Goal: Navigation & Orientation: Find specific page/section

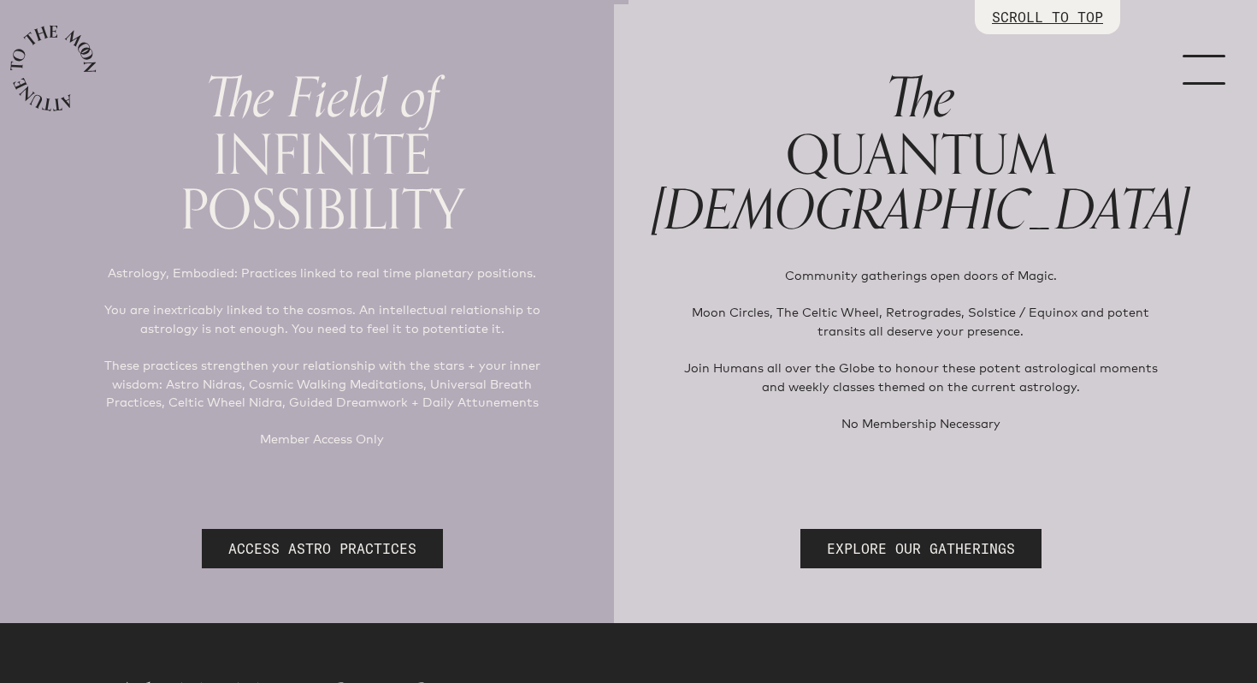
scroll to position [185, 0]
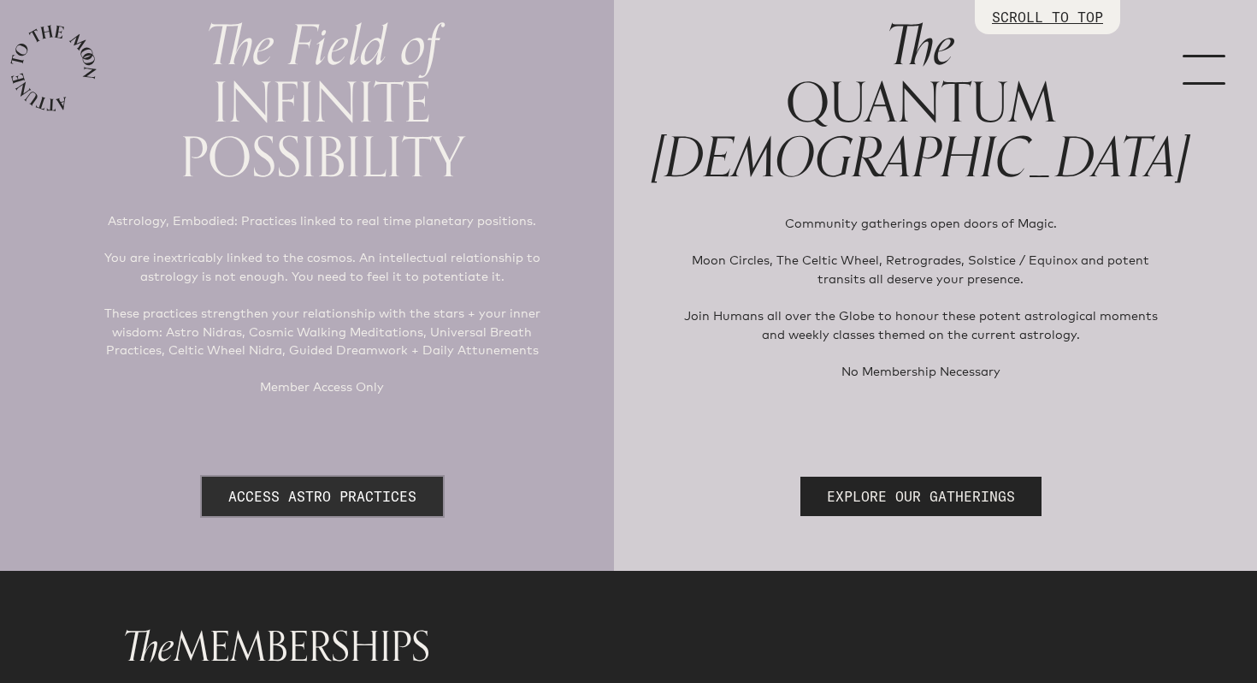
click at [420, 493] on link "ACCESS ASTRO PRACTICES" at bounding box center [322, 495] width 241 height 39
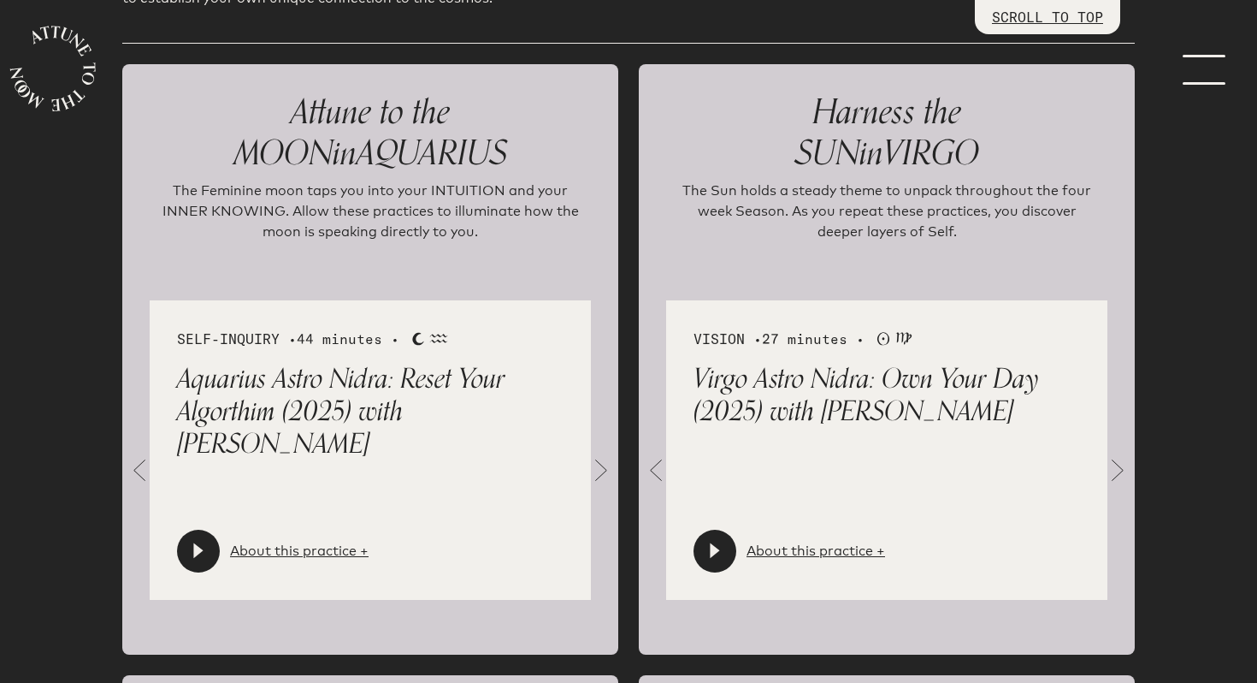
scroll to position [1918, 0]
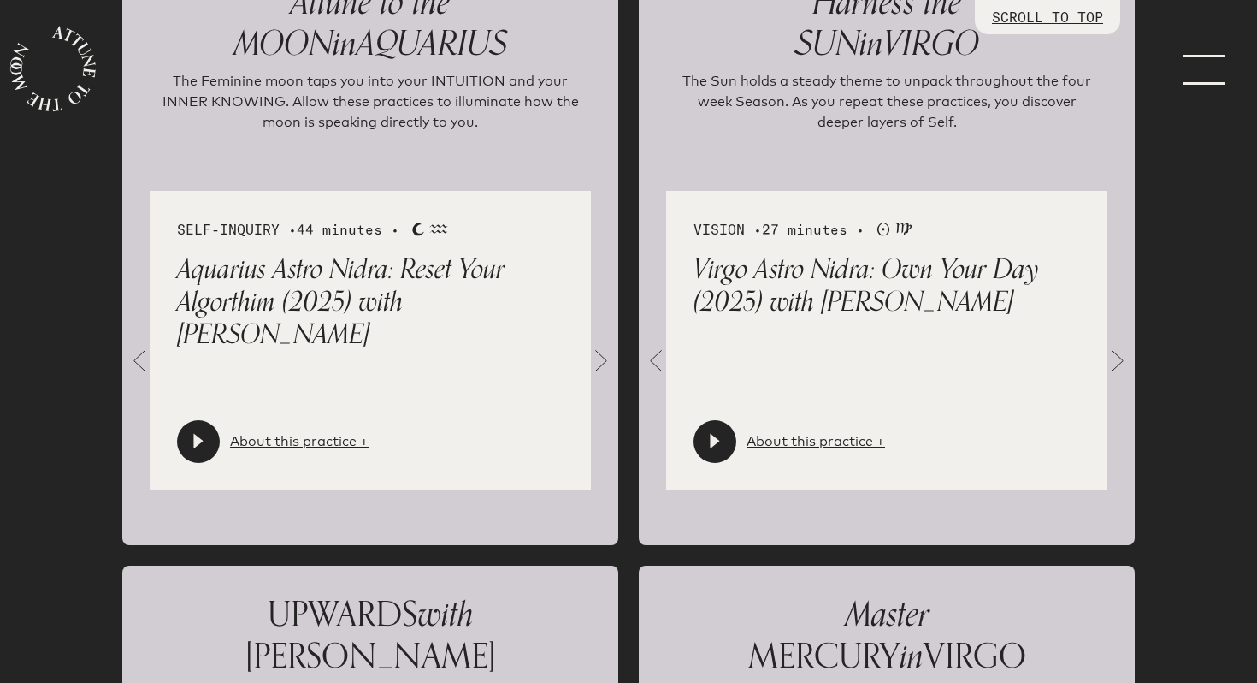
click at [603, 357] on span at bounding box center [601, 361] width 34 height 34
click at [139, 359] on span at bounding box center [139, 361] width 34 height 34
click at [280, 442] on link "About this practice +" at bounding box center [299, 441] width 139 height 21
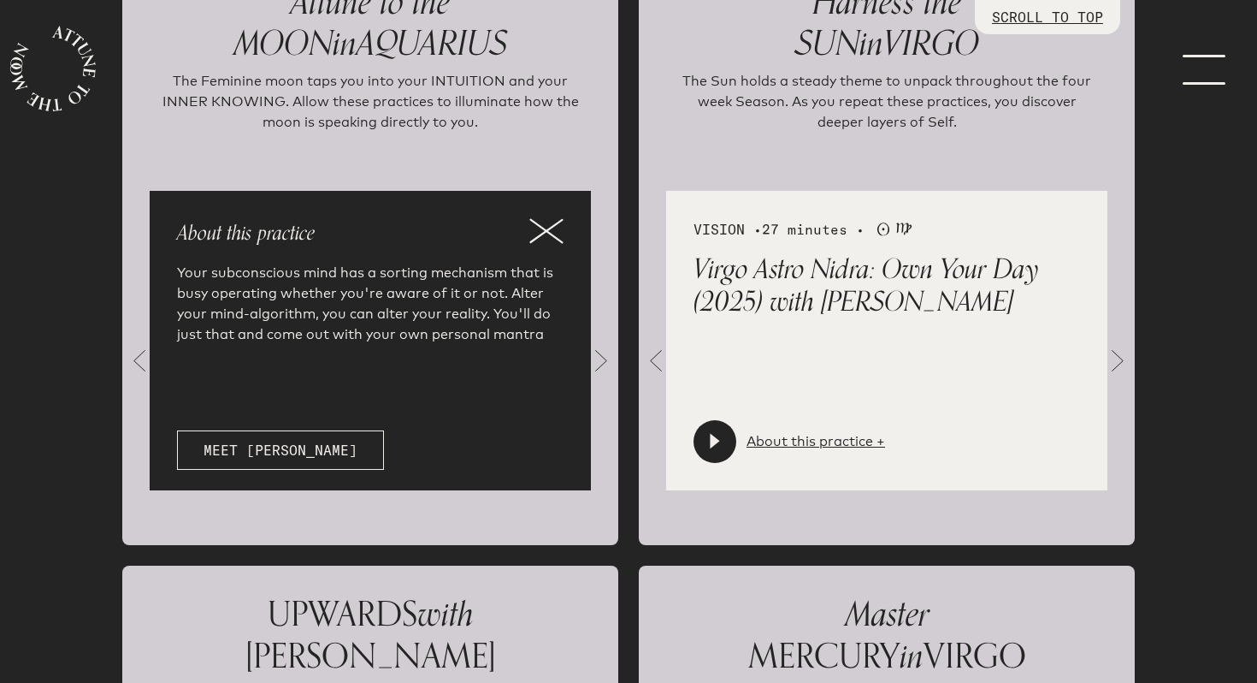
click at [540, 234] on icon at bounding box center [546, 230] width 32 height 22
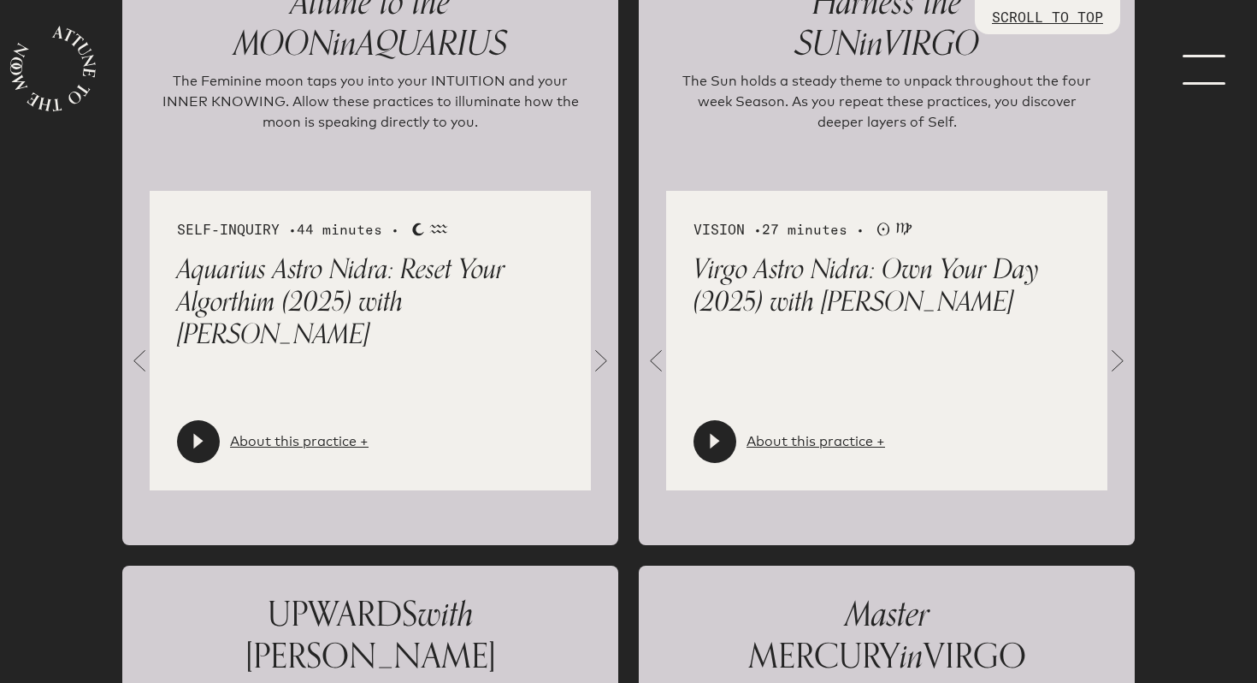
click at [603, 356] on span at bounding box center [601, 361] width 34 height 34
click at [338, 436] on link "About this practice +" at bounding box center [299, 441] width 139 height 21
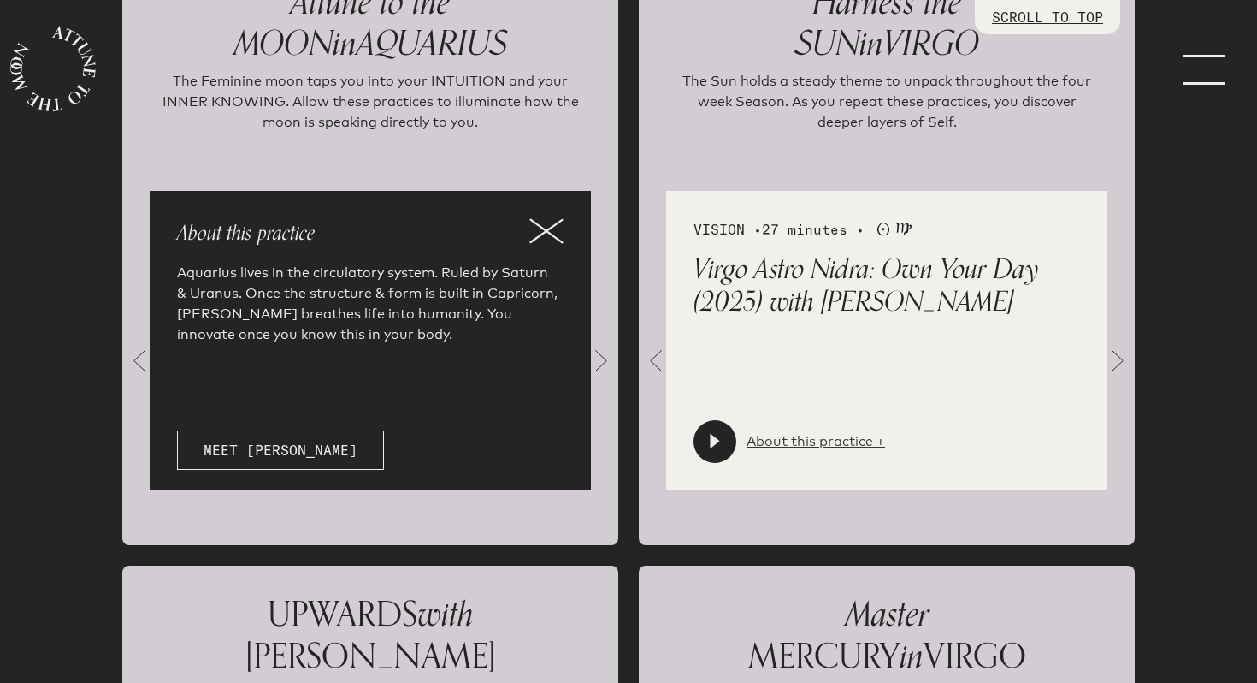
click at [810, 441] on link "About this practice +" at bounding box center [816, 441] width 139 height 21
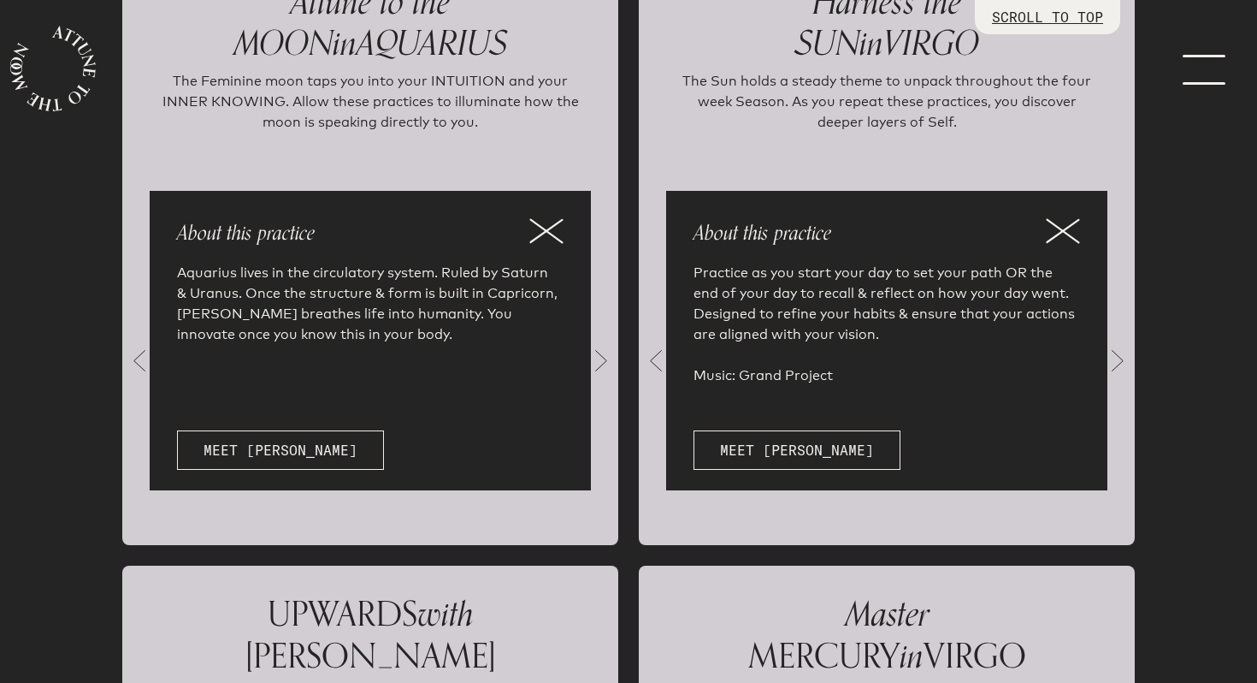
click at [535, 230] on icon at bounding box center [546, 231] width 34 height 26
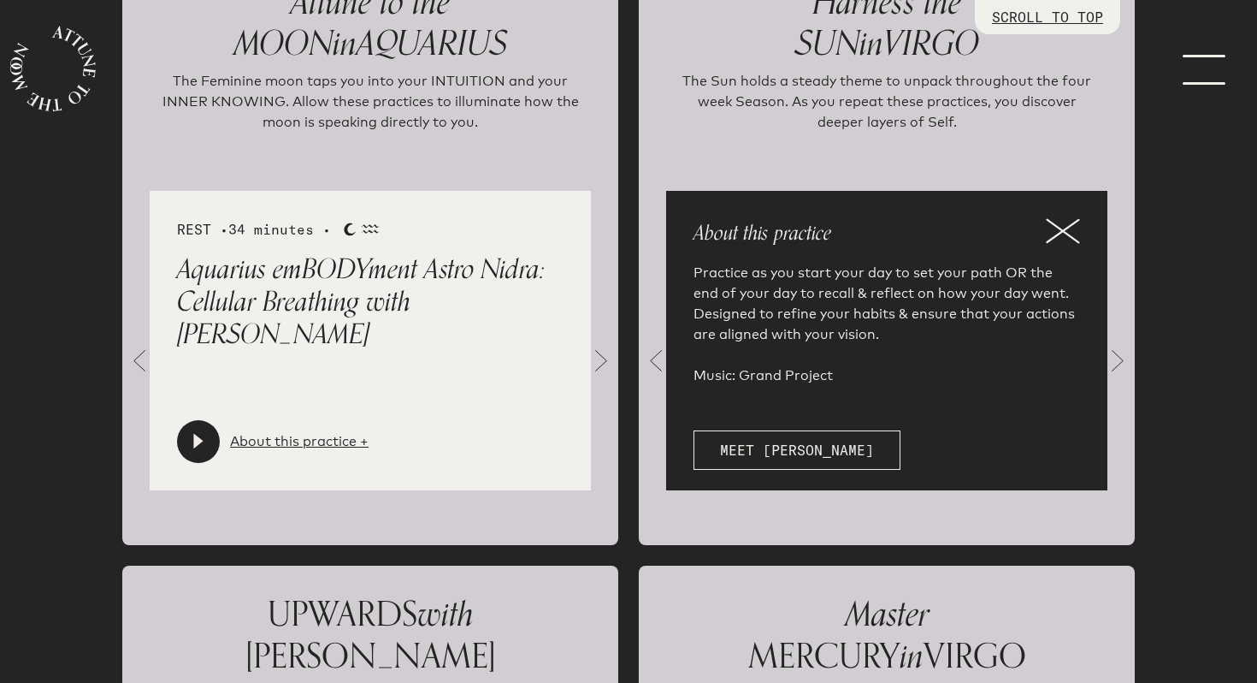
click at [128, 354] on span at bounding box center [139, 361] width 34 height 34
click at [192, 434] on icon at bounding box center [198, 441] width 17 height 17
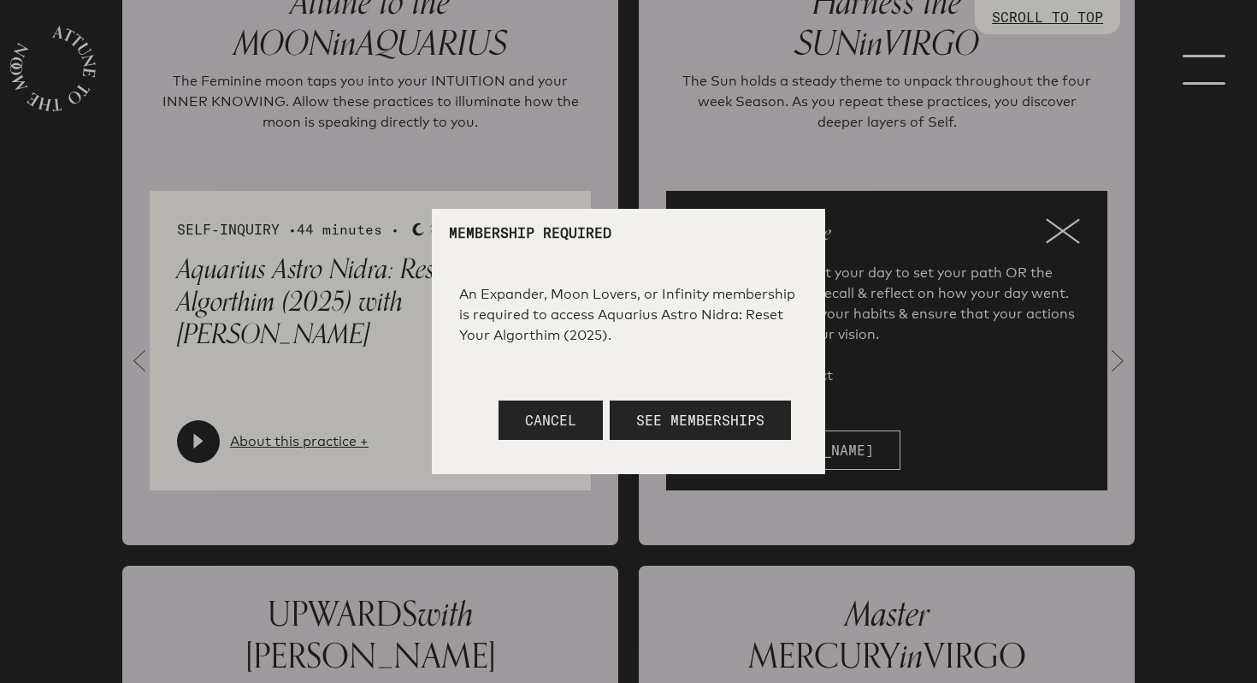
click at [593, 420] on button "Cancel" at bounding box center [551, 419] width 104 height 39
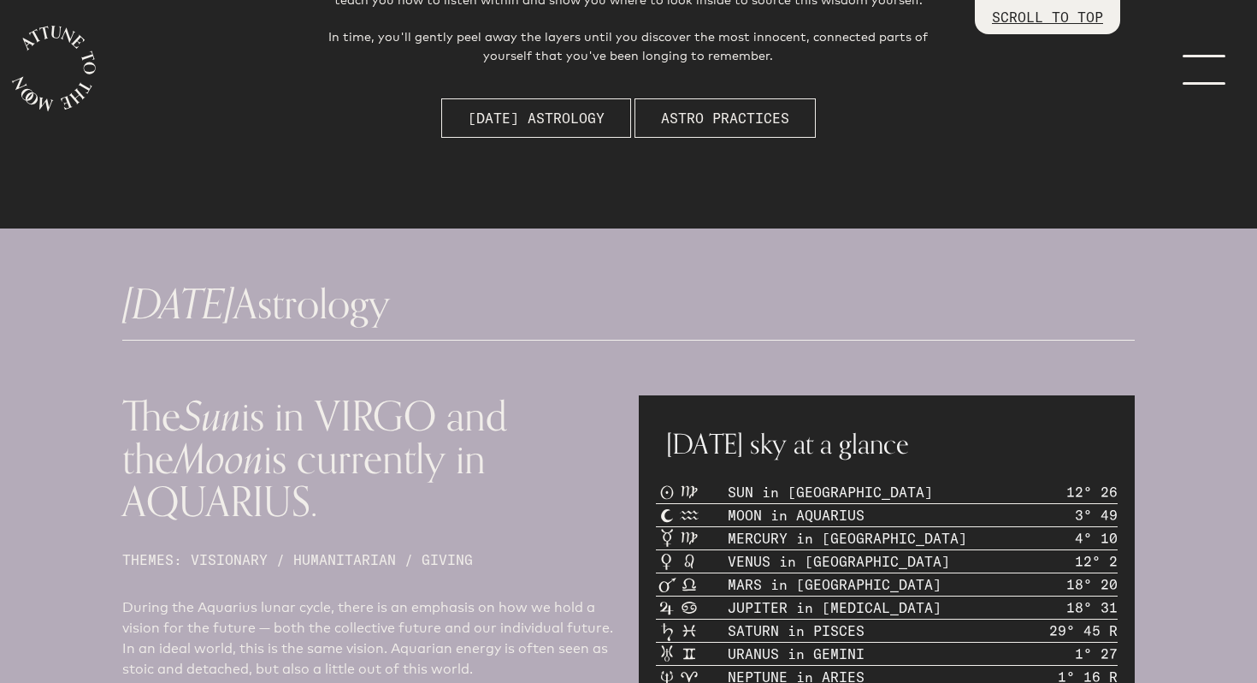
scroll to position [0, 0]
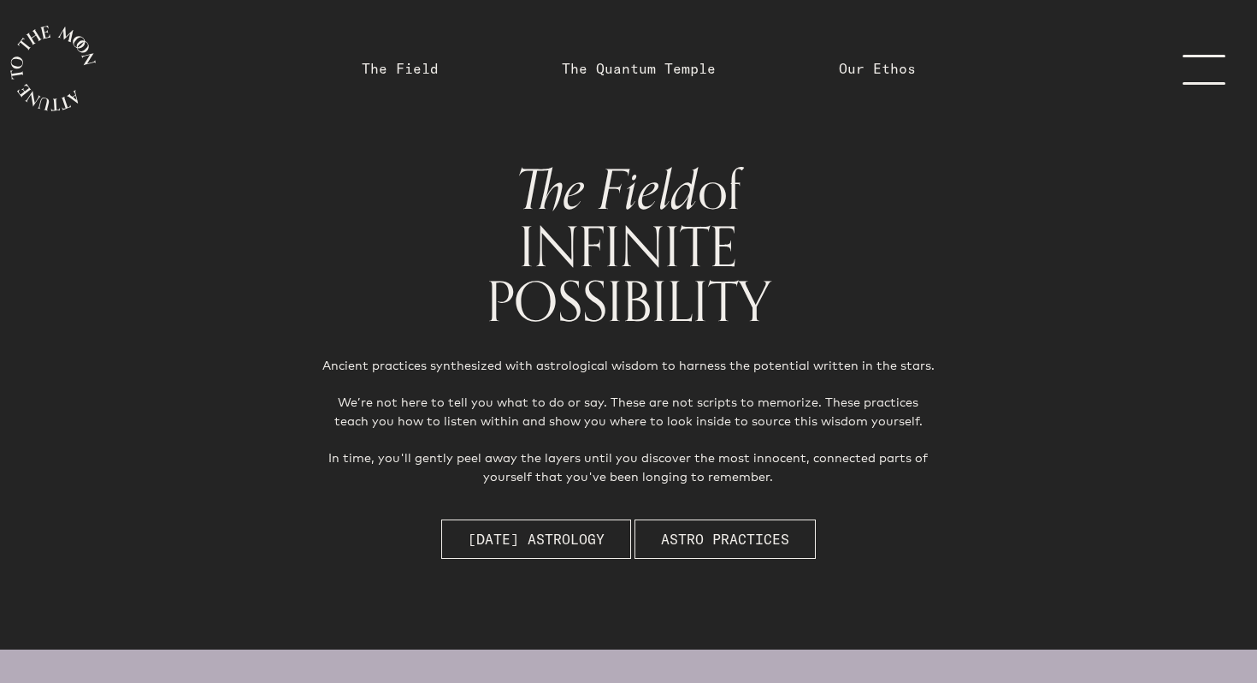
click at [1207, 54] on link "menu" at bounding box center [1215, 68] width 86 height 137
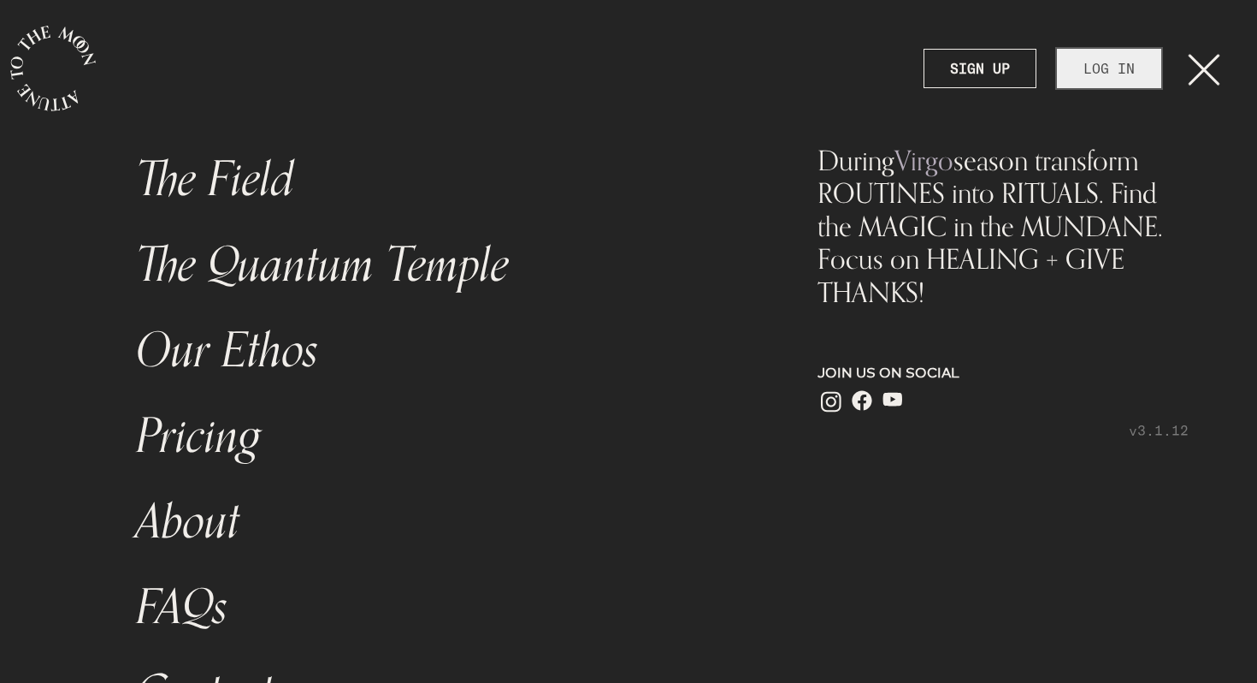
click at [1120, 85] on link "LOG IN" at bounding box center [1109, 68] width 104 height 39
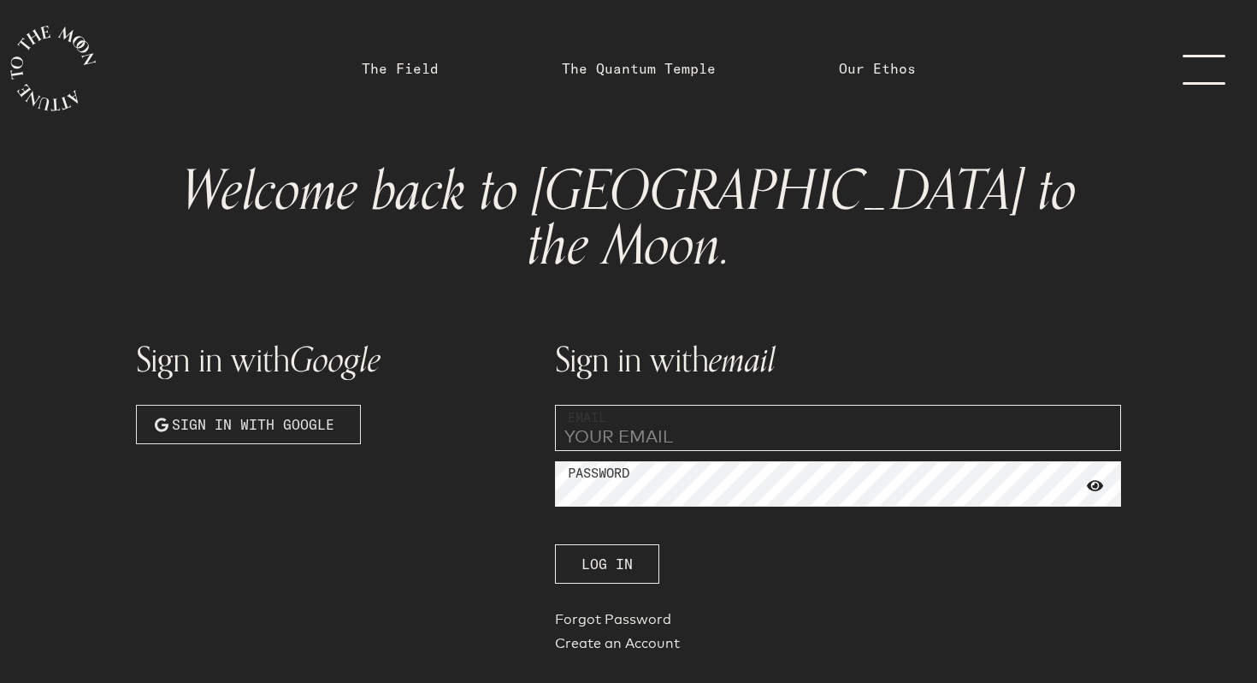
click at [317, 414] on span "Sign in with Google" at bounding box center [253, 424] width 163 height 21
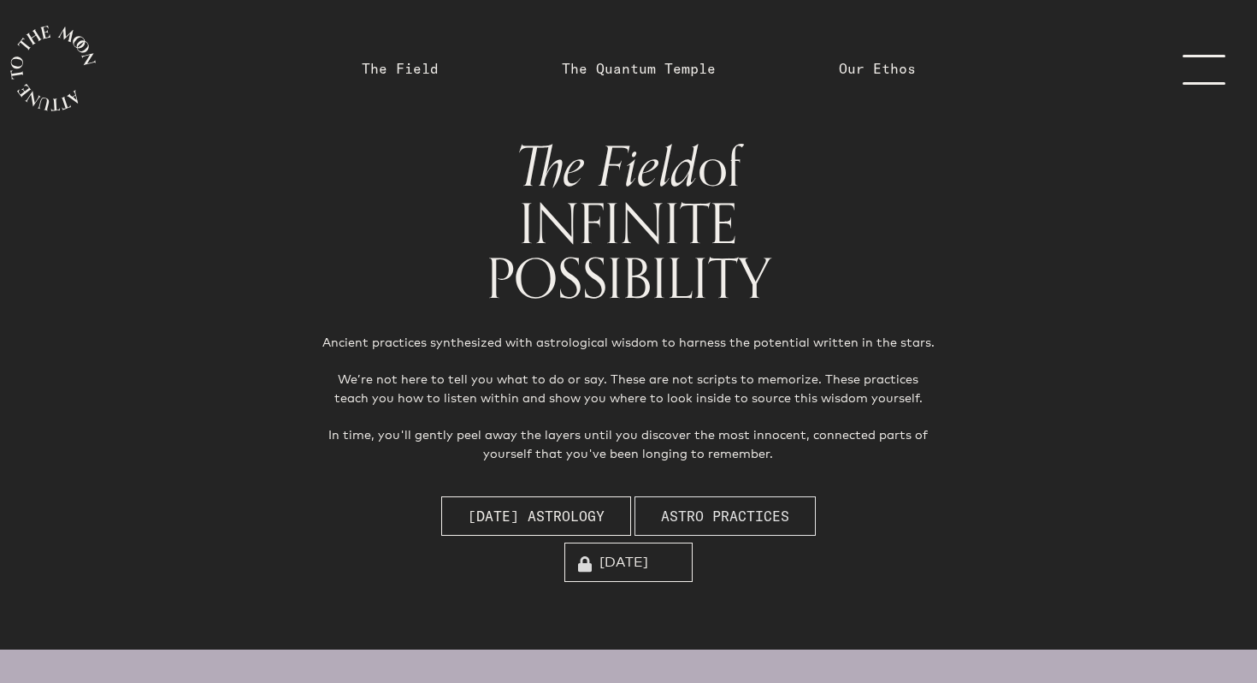
click at [754, 520] on span "Astro Practices" at bounding box center [725, 515] width 128 height 21
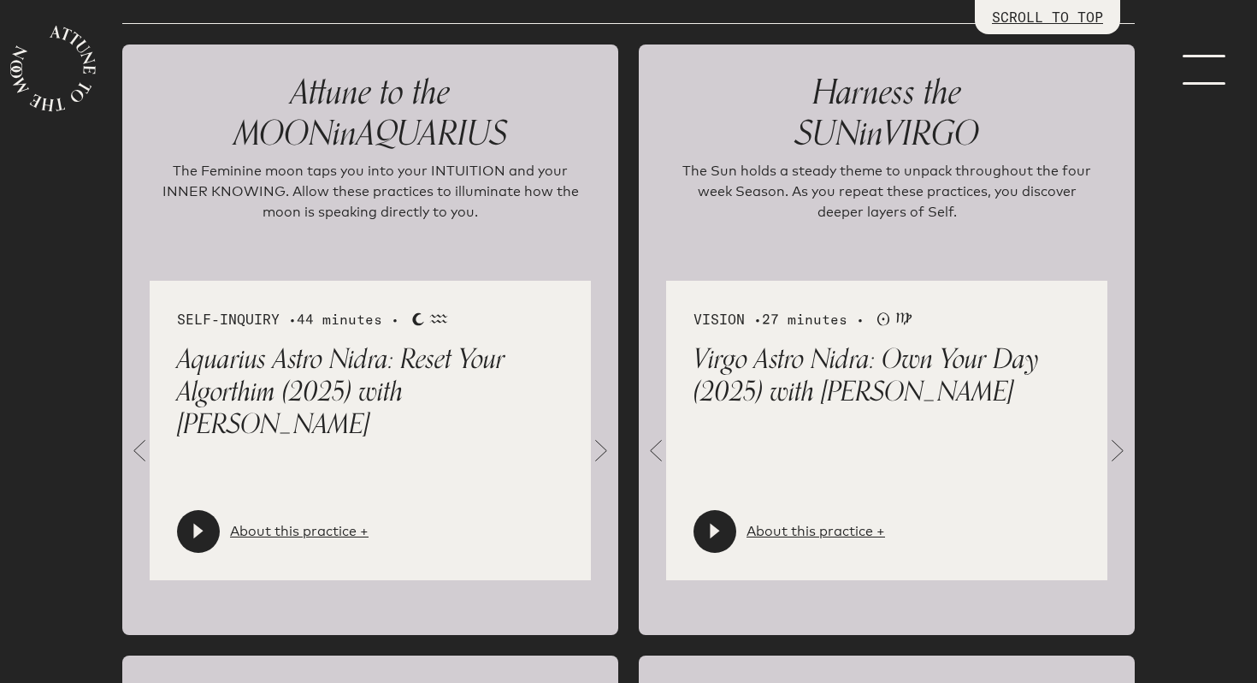
scroll to position [1893, 0]
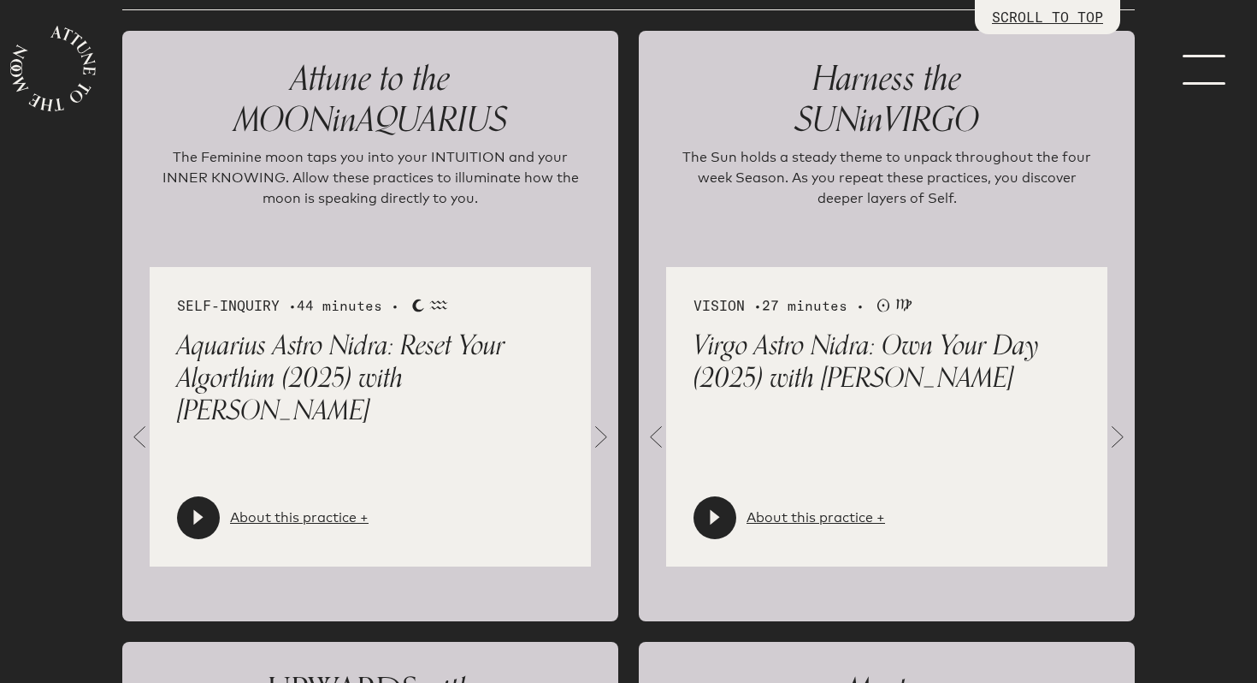
click at [205, 511] on icon at bounding box center [198, 517] width 17 height 17
